Goal: Communication & Community: Participate in discussion

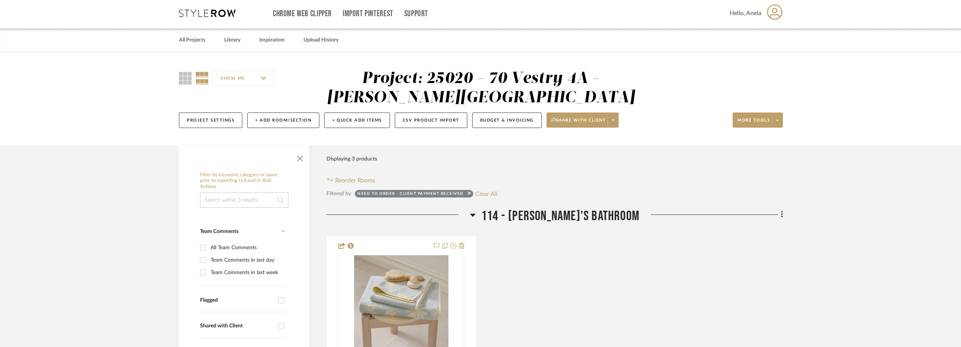
scroll to position [264, 0]
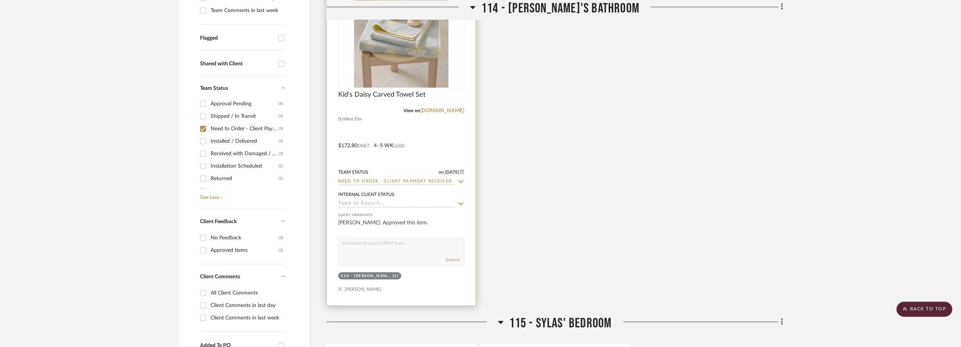
click at [460, 180] on icon at bounding box center [460, 182] width 7 height 6
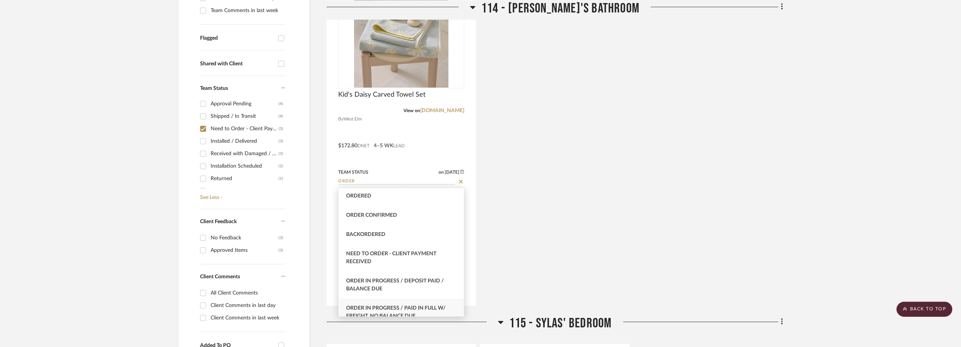
scroll to position [38, 0]
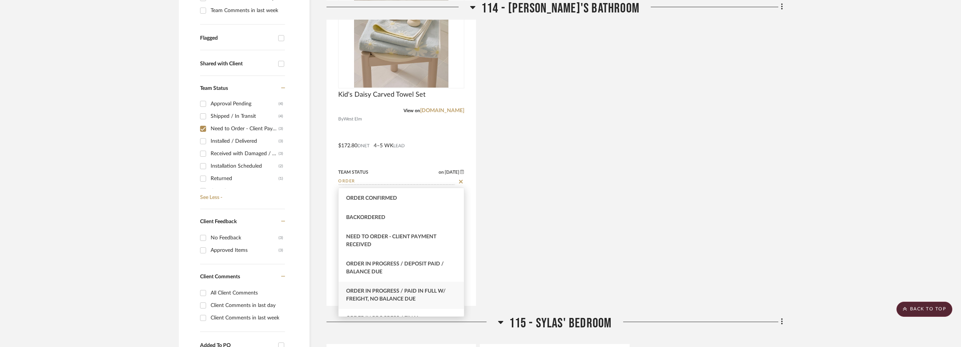
click at [404, 286] on div "Order In Progress / Paid In Full w/ Freight, No Balance due" at bounding box center [401, 295] width 125 height 27
type input "Order In Progress / Paid In Full w/ Freight, No Balance due"
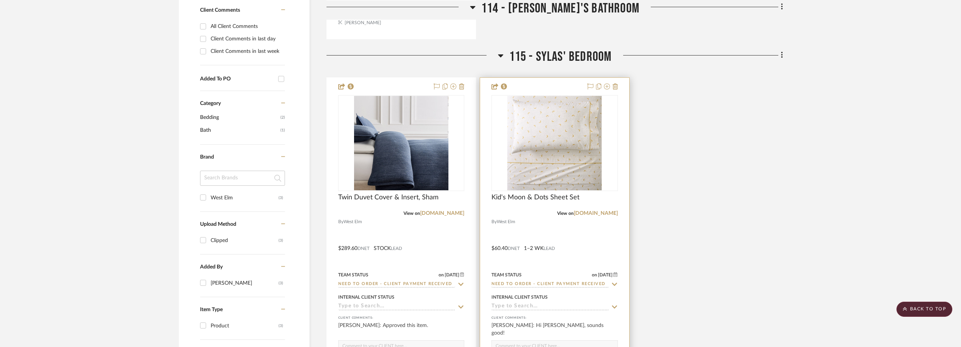
scroll to position [566, 0]
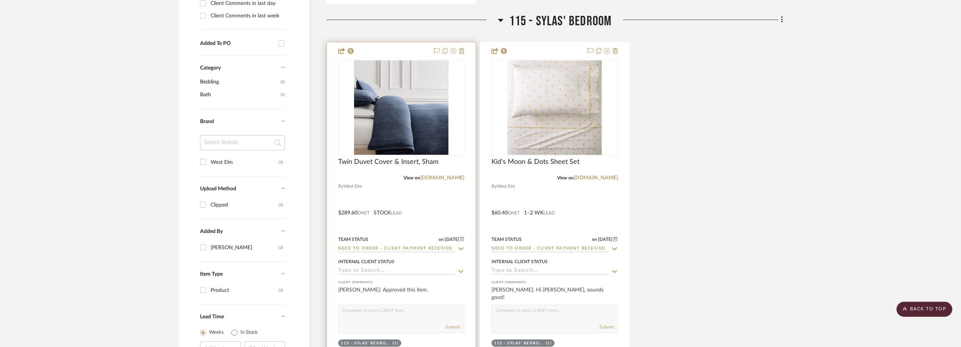
click at [460, 247] on icon at bounding box center [460, 249] width 7 height 6
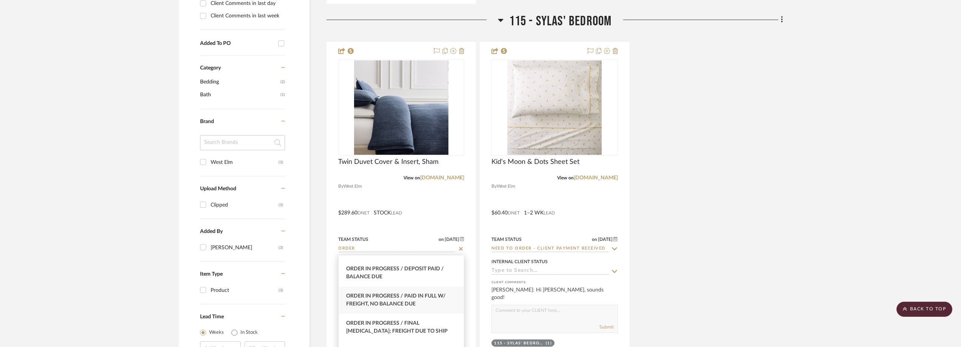
scroll to position [113, 0]
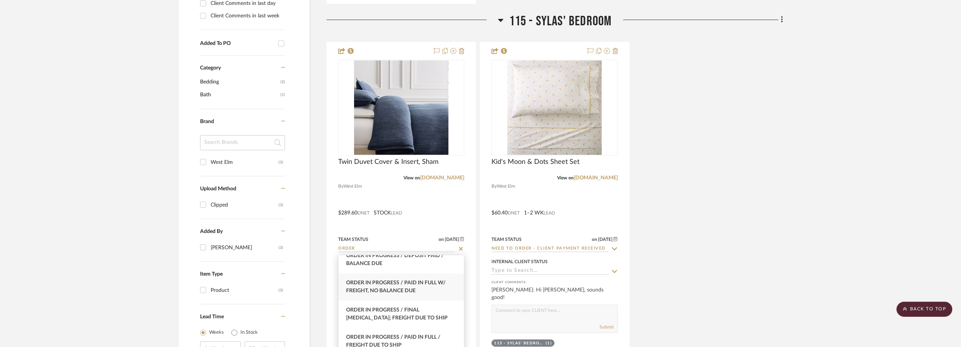
click at [399, 289] on span "Order In Progress / Paid In Full w/ Freight, No Balance due" at bounding box center [396, 286] width 100 height 13
type input "Order In Progress / Paid In Full w/ Freight, No Balance due"
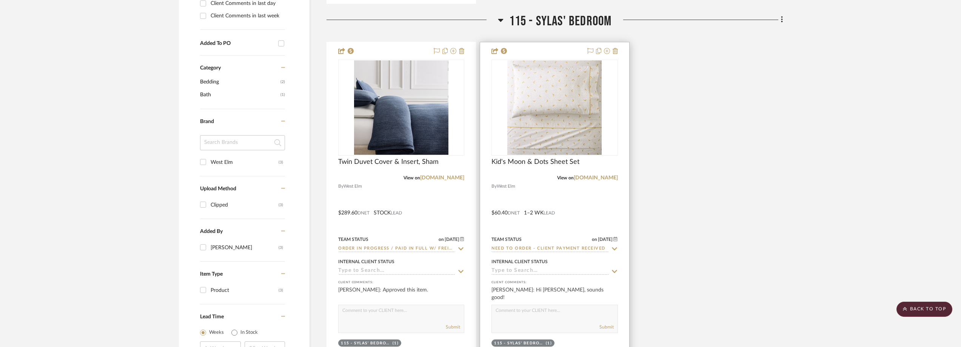
click at [615, 248] on icon at bounding box center [614, 249] width 7 height 6
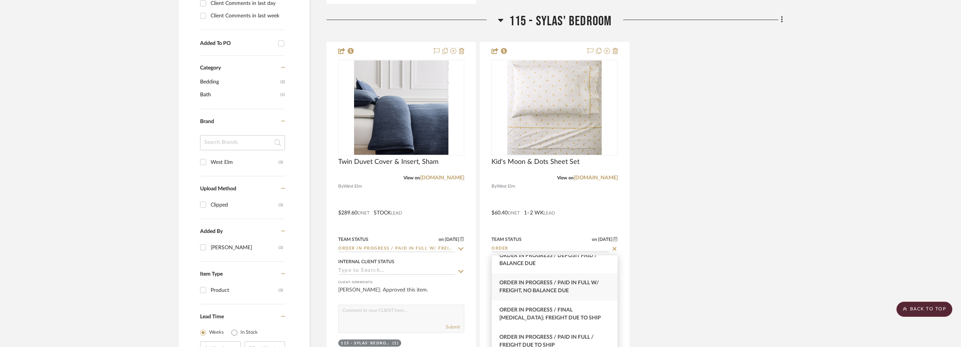
click at [586, 287] on div "Order In Progress / Paid In Full w/ Freight, No Balance due" at bounding box center [554, 286] width 125 height 27
type input "Order In Progress / Paid In Full w/ Freight, No Balance due"
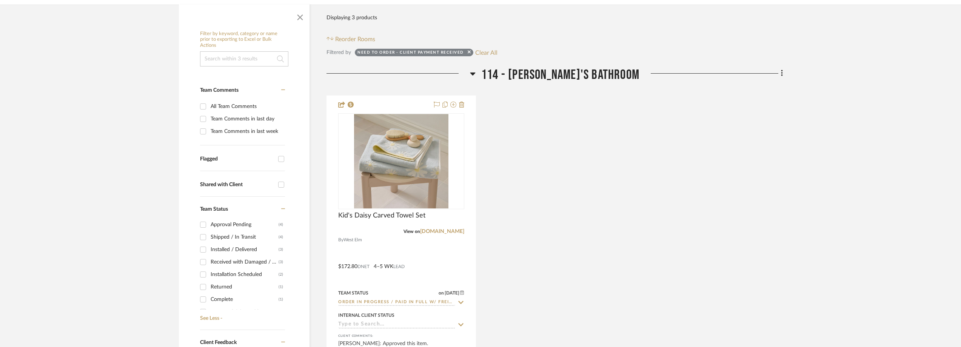
scroll to position [192, 0]
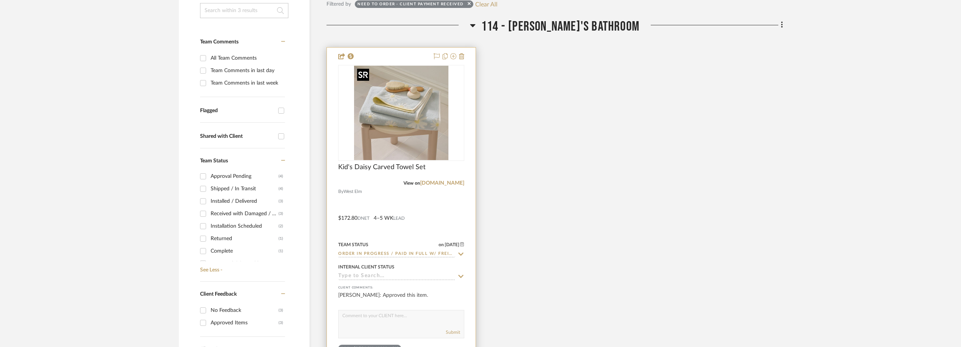
click at [0, 0] on img at bounding box center [0, 0] width 0 height 0
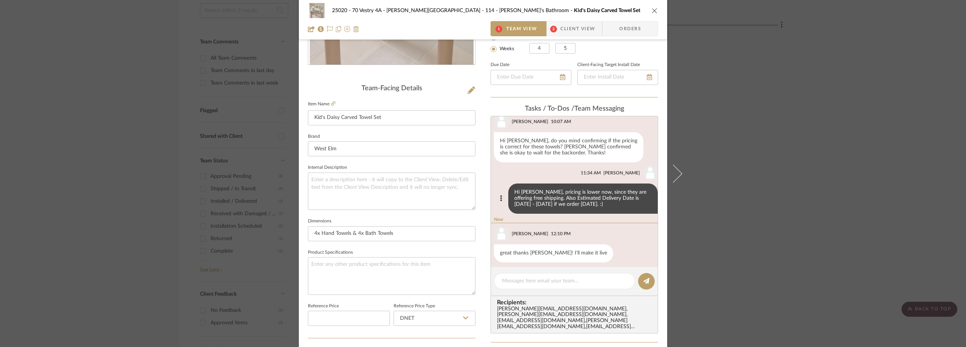
scroll to position [237, 0]
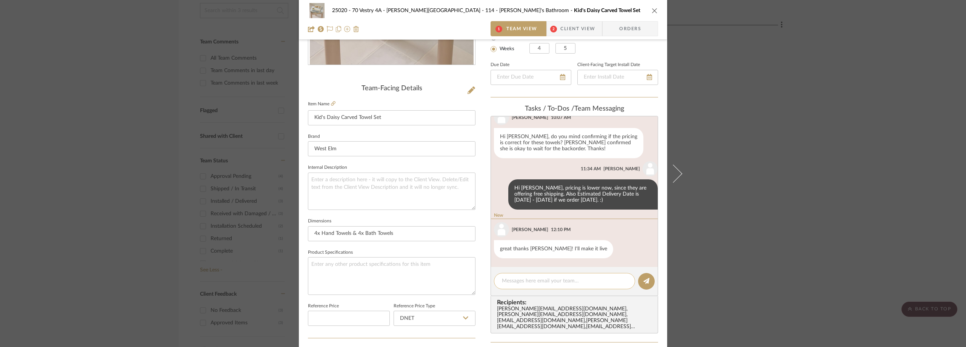
drag, startPoint x: 526, startPoint y: 286, endPoint x: 521, endPoint y: 279, distance: 8.3
paste textarea "352683546852"
click at [502, 279] on textarea "352683546852" at bounding box center [564, 281] width 125 height 8
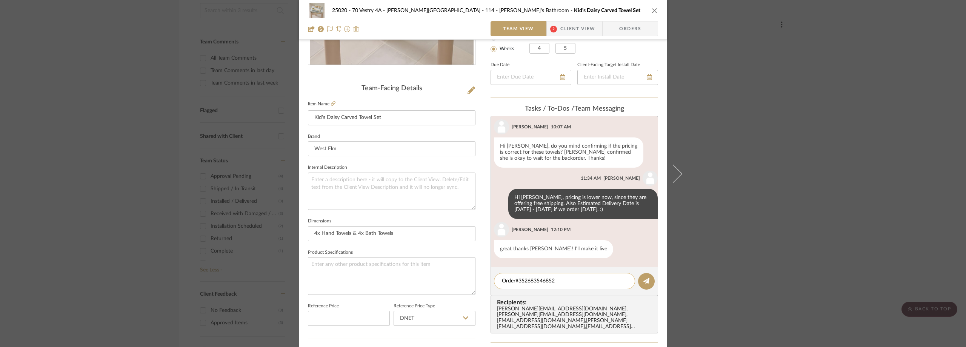
scroll to position [227, 0]
drag, startPoint x: 561, startPoint y: 280, endPoint x: 503, endPoint y: 280, distance: 57.8
click at [491, 275] on editor-of-message "Order#352683546852" at bounding box center [575, 281] width 168 height 29
type textarea "Order#352683546852"
click at [638, 279] on button at bounding box center [646, 281] width 17 height 17
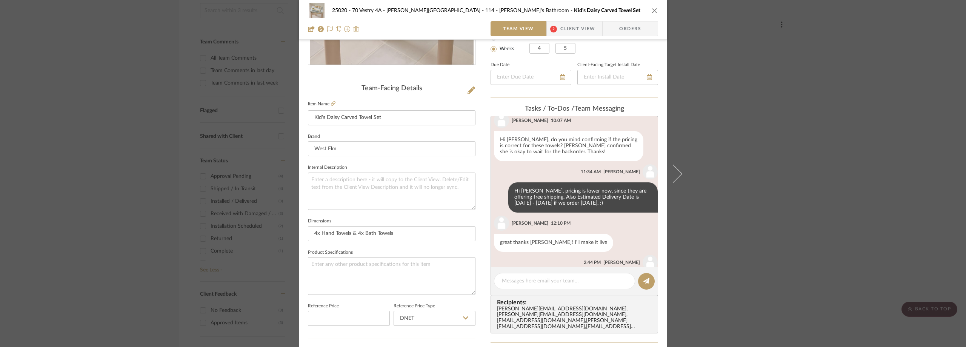
scroll to position [266, 0]
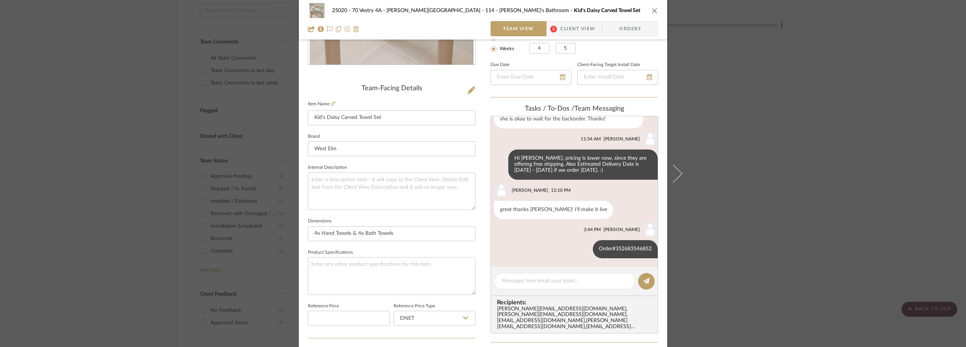
click at [742, 180] on div "25020 - 70 Vestry 4A - [PERSON_NAME] 114 - [PERSON_NAME]'s Bathroom Kid's Daisy…" at bounding box center [483, 173] width 966 height 347
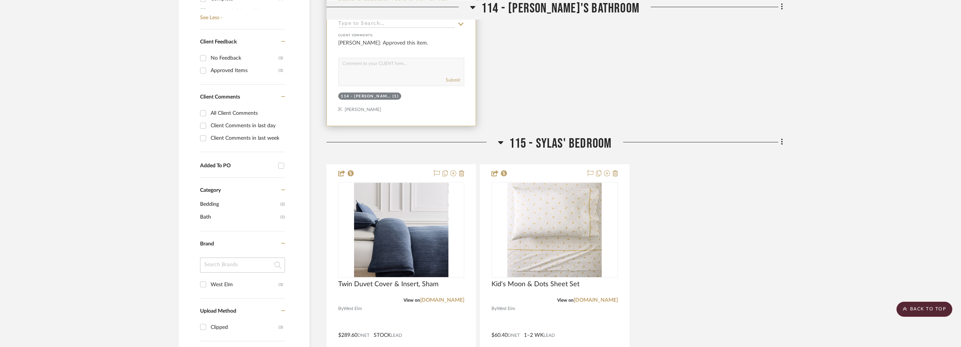
scroll to position [456, 0]
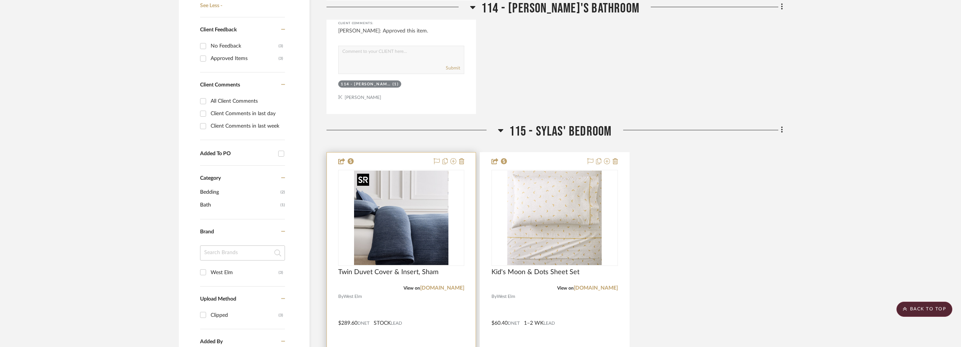
click at [406, 214] on img "0" at bounding box center [401, 218] width 94 height 94
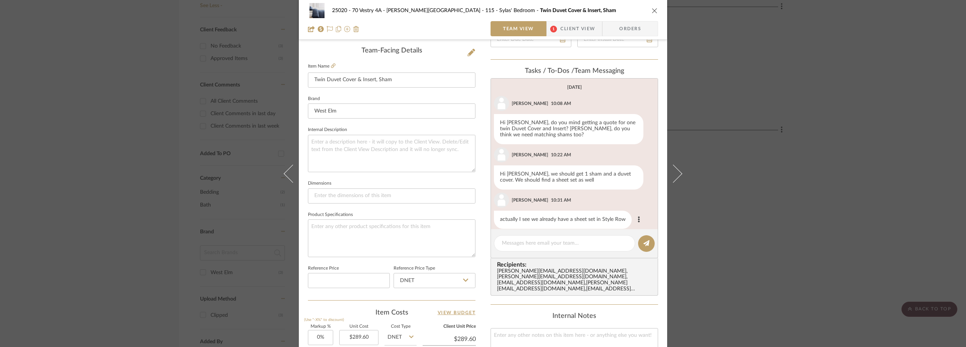
scroll to position [9, 0]
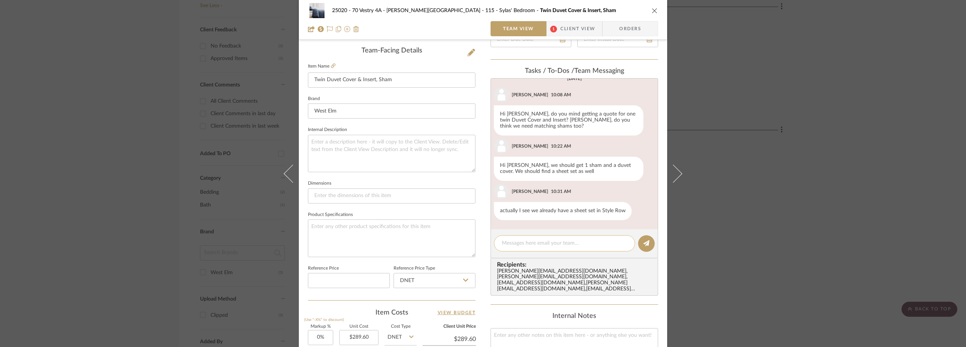
paste textarea "Order#352683546852"
type textarea "Order#352683546852"
click at [644, 241] on icon at bounding box center [647, 243] width 6 height 6
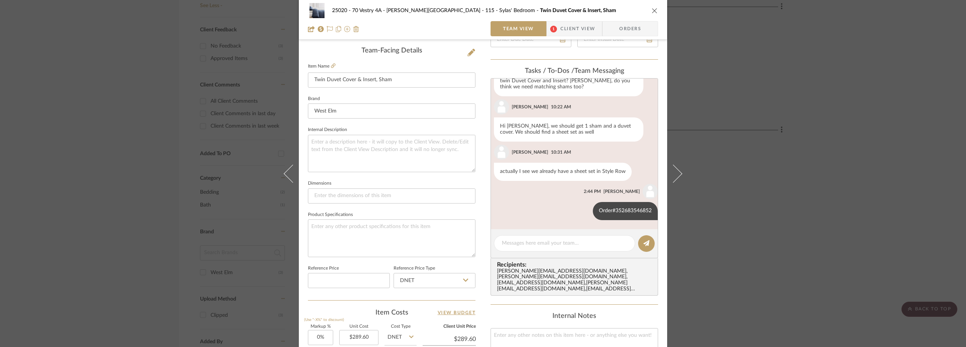
click at [746, 161] on div "25020 - 70 Vestry 4A - [PERSON_NAME] 115 - [PERSON_NAME]' Bedroom Twin Duvet Co…" at bounding box center [483, 173] width 966 height 347
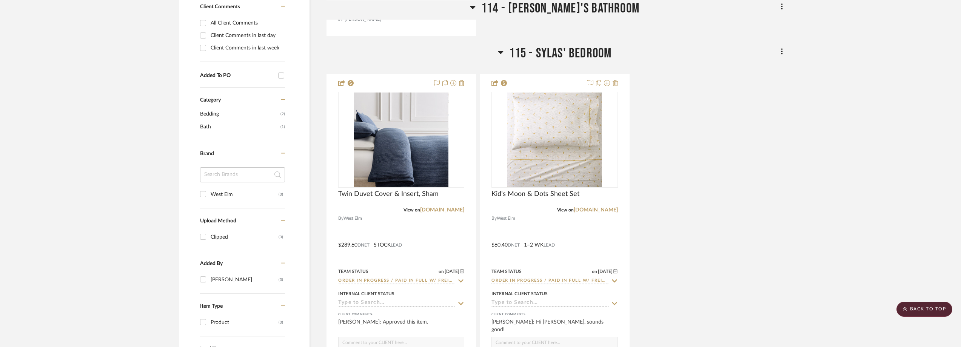
scroll to position [607, 0]
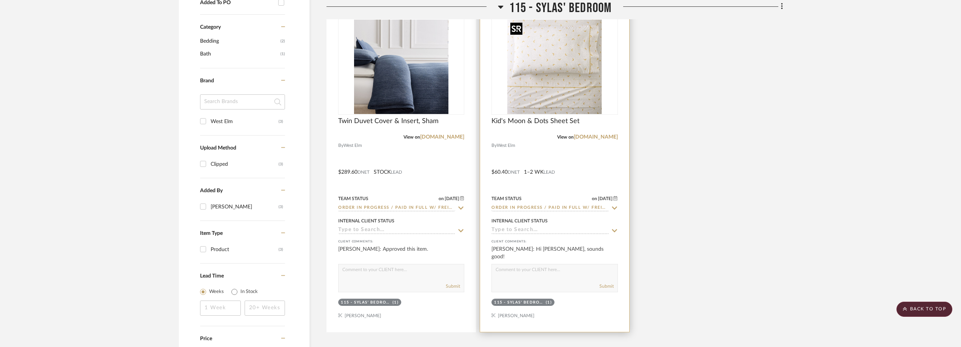
click at [565, 98] on img "0" at bounding box center [554, 67] width 94 height 94
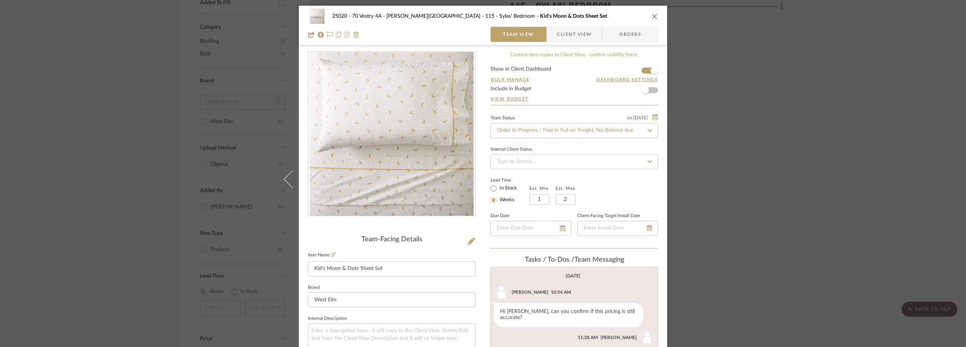
scroll to position [226, 0]
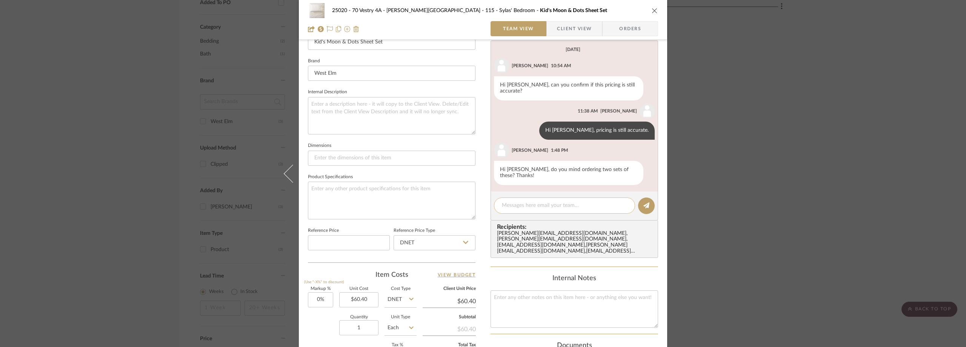
click at [534, 202] on textarea at bounding box center [564, 206] width 125 height 8
paste textarea "Order#352683546852"
type textarea "Order#352683546852 2x sets"
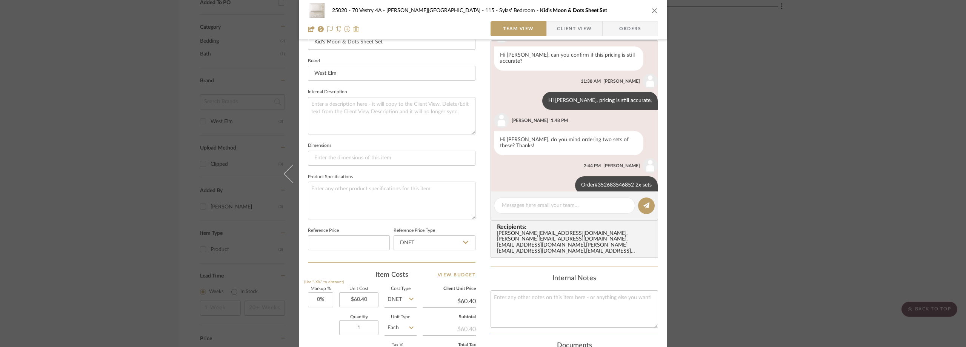
click at [203, 142] on div "25020 - 70 Vestry 4A - [PERSON_NAME] 115 - [PERSON_NAME]' Bedroom Kid's Moon & …" at bounding box center [483, 173] width 966 height 347
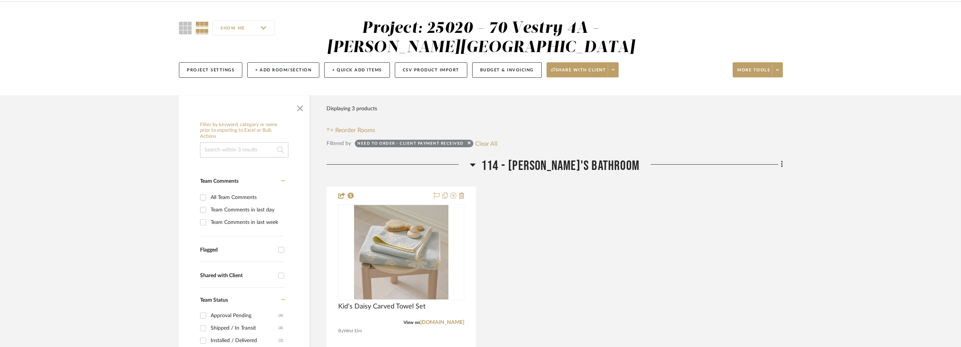
scroll to position [0, 0]
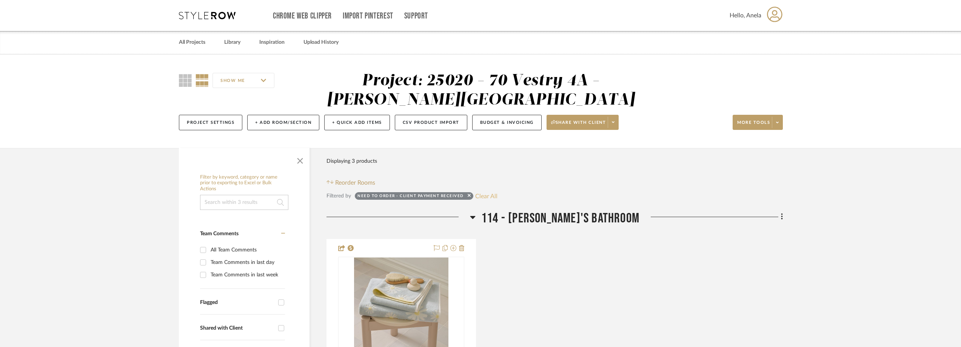
click at [488, 194] on button "Clear All" at bounding box center [486, 196] width 22 height 10
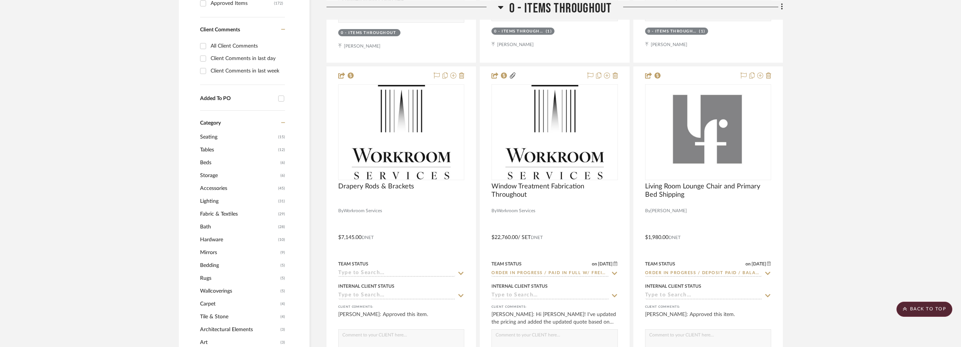
scroll to position [453, 0]
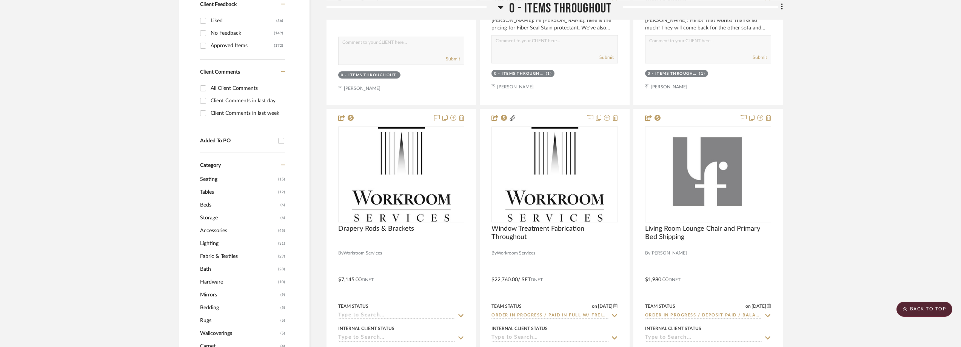
click at [222, 100] on div "Client Comments in last day" at bounding box center [247, 101] width 72 height 12
click at [209, 100] on input "Client Comments in last day" at bounding box center [203, 101] width 12 height 12
checkbox input "true"
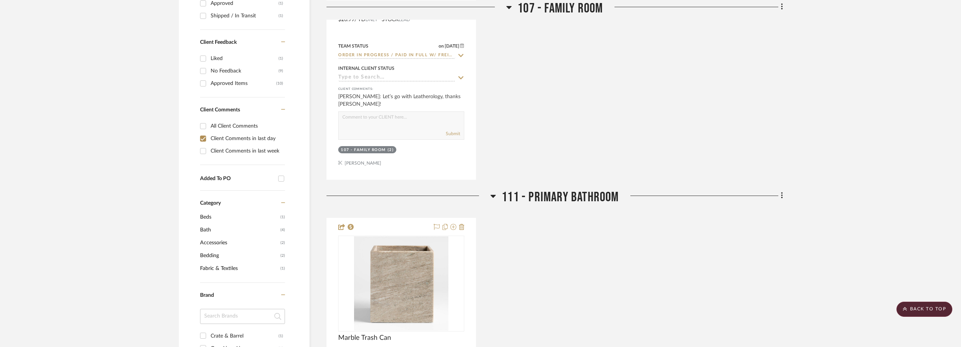
scroll to position [504, 0]
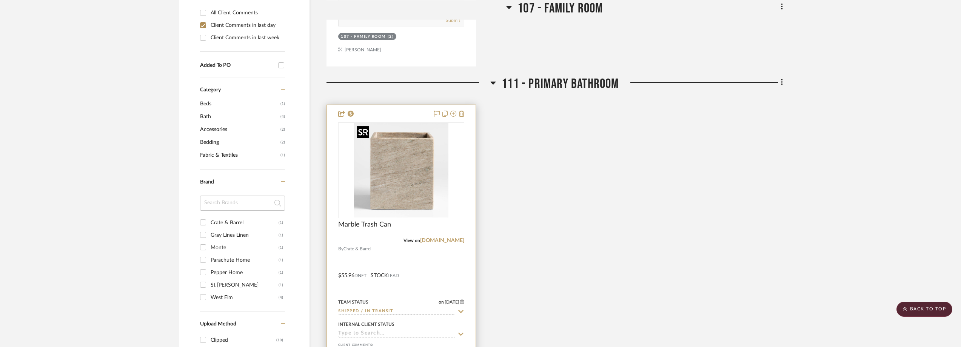
click at [0, 0] on img at bounding box center [0, 0] width 0 height 0
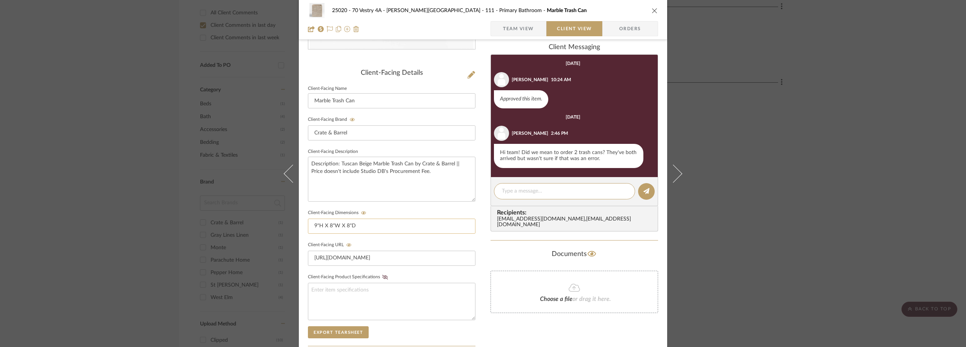
scroll to position [61, 0]
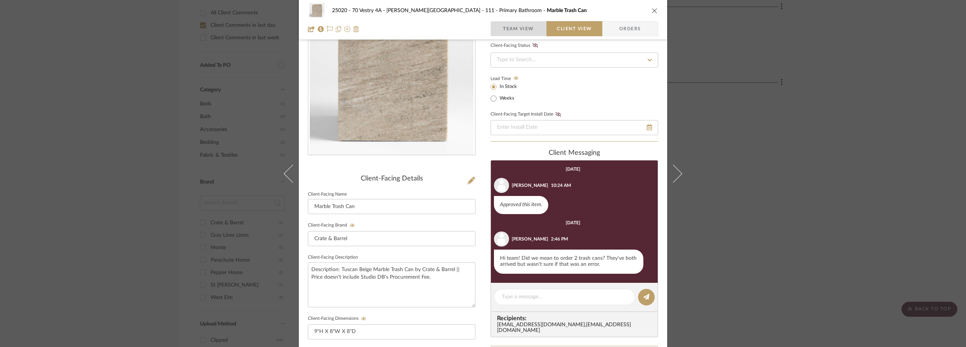
click at [506, 27] on span "Team View" at bounding box center [518, 28] width 31 height 15
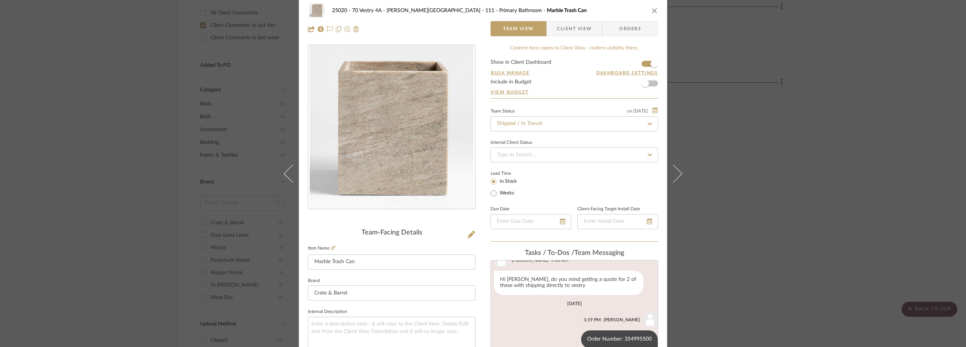
scroll to position [0, 0]
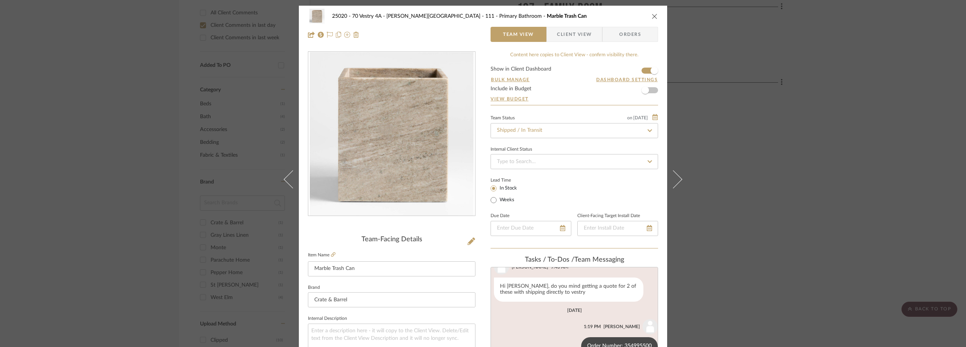
click at [146, 178] on div "25020 - 70 Vestry 4A - Grant-Stanleigh 111 - Primary Bathroom Marble Trash Can …" at bounding box center [483, 173] width 966 height 347
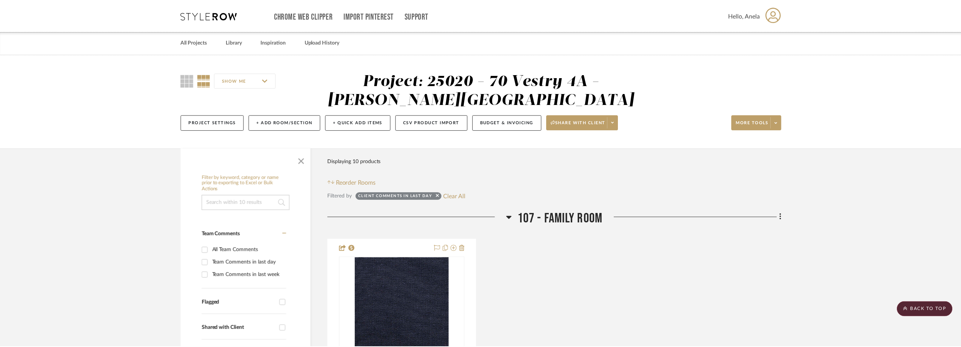
scroll to position [504, 0]
